Goal: Task Accomplishment & Management: Use online tool/utility

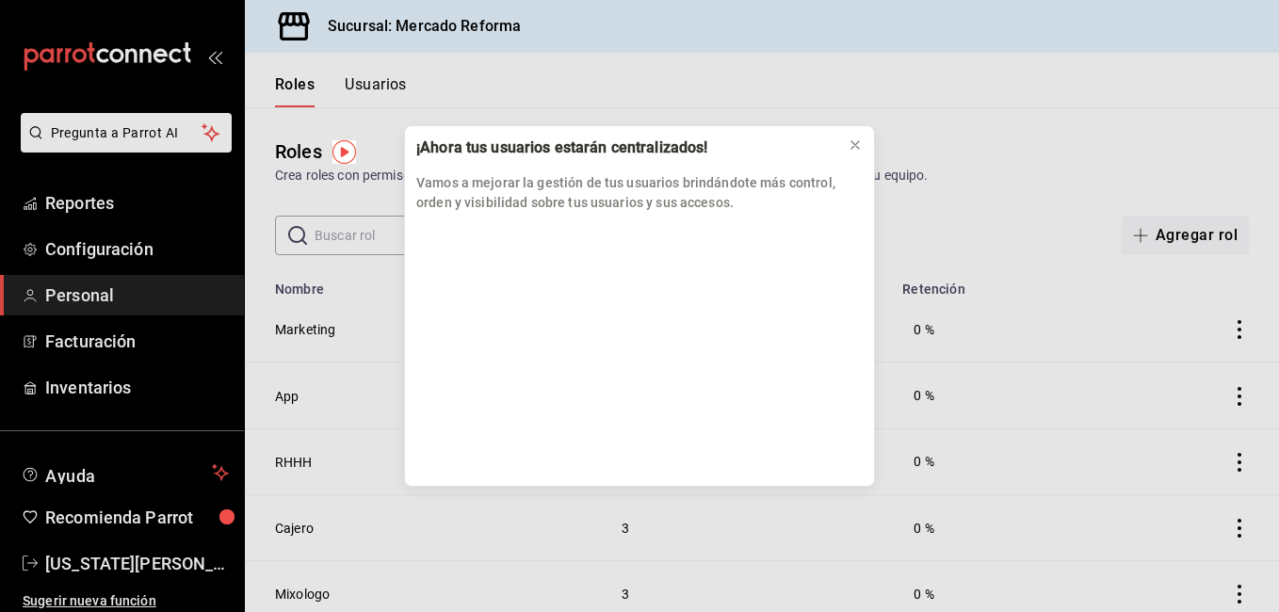
click at [1076, 465] on div "¡Ahora tus usuarios estarán centralizados! Vamos a mejorar la gestión de tus us…" at bounding box center [639, 306] width 1279 height 612
click at [853, 148] on icon at bounding box center [855, 145] width 15 height 15
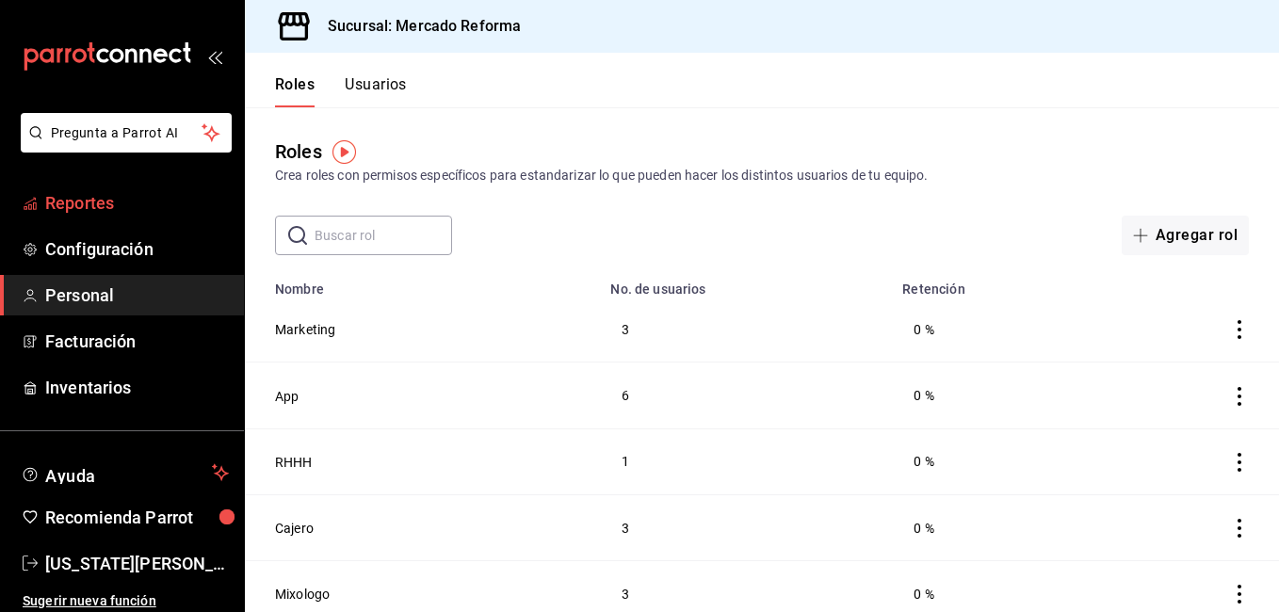
click at [116, 195] on span "Reportes" at bounding box center [137, 202] width 184 height 25
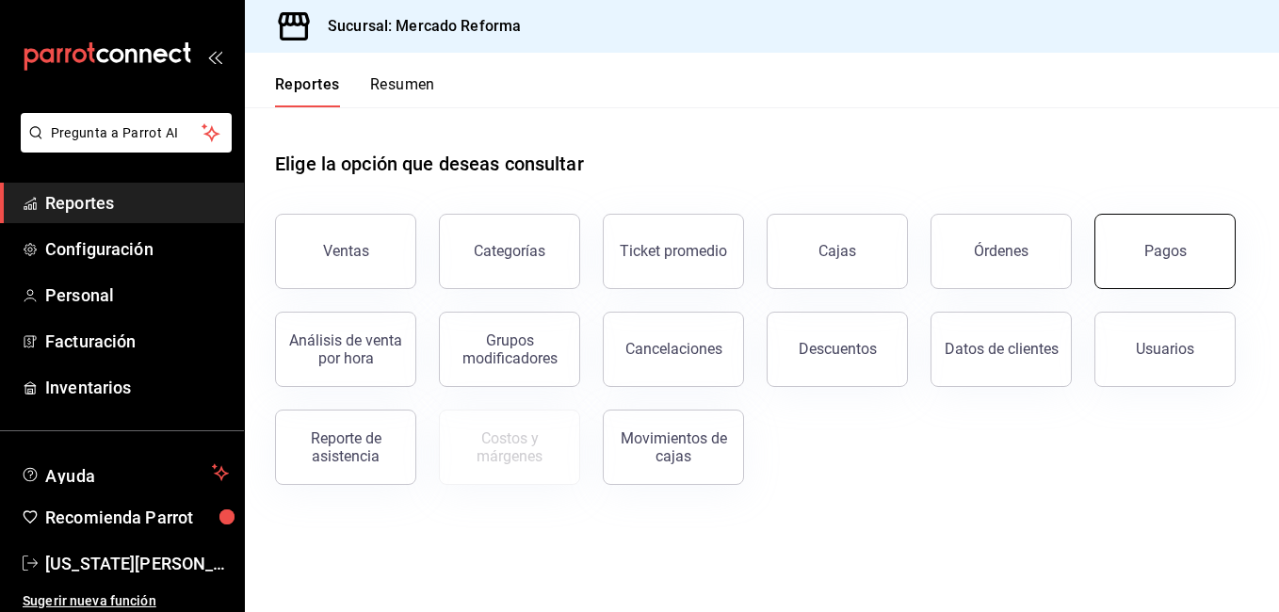
click at [1165, 279] on button "Pagos" at bounding box center [1164, 251] width 141 height 75
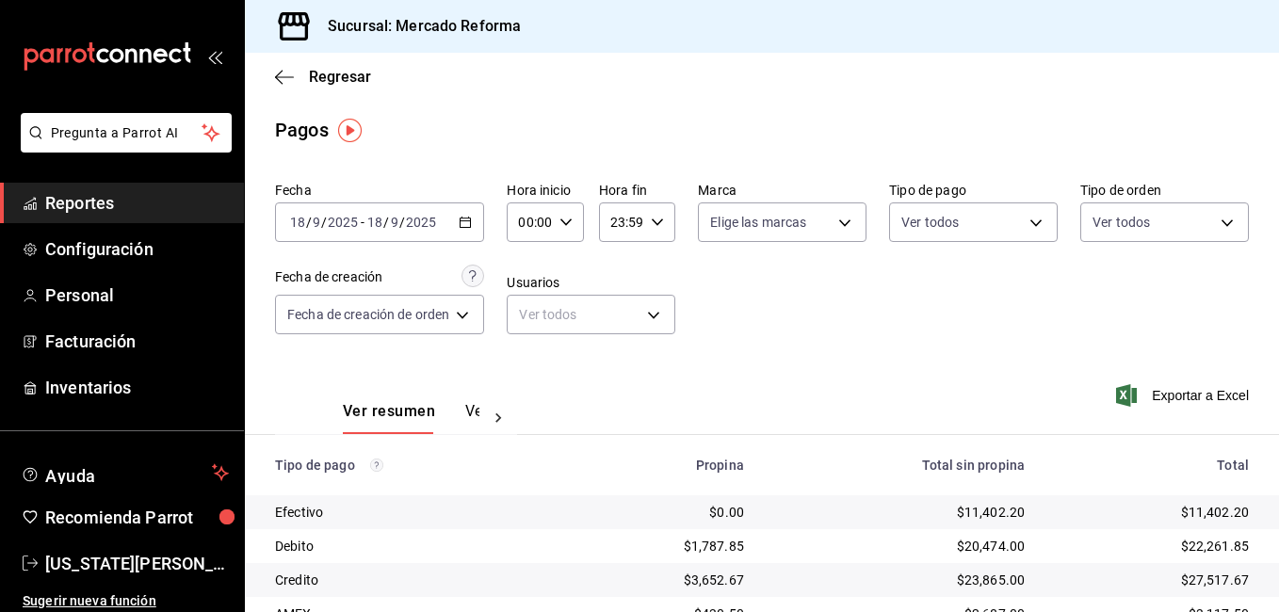
click at [850, 387] on div "Ver resumen Ver pagos Exportar a Excel" at bounding box center [762, 407] width 1034 height 100
click at [770, 348] on div "Fecha [DATE] [DATE] - [DATE] [DATE] Hora inicio 00:00 Hora inicio Hora fin 23:5…" at bounding box center [762, 265] width 974 height 183
